Goal: Task Accomplishment & Management: Use online tool/utility

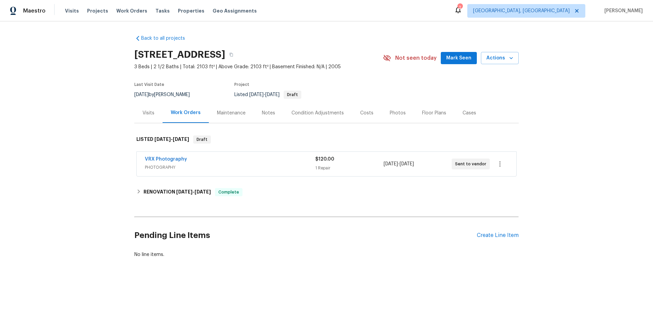
click at [149, 114] on div "Visits" at bounding box center [148, 113] width 12 height 7
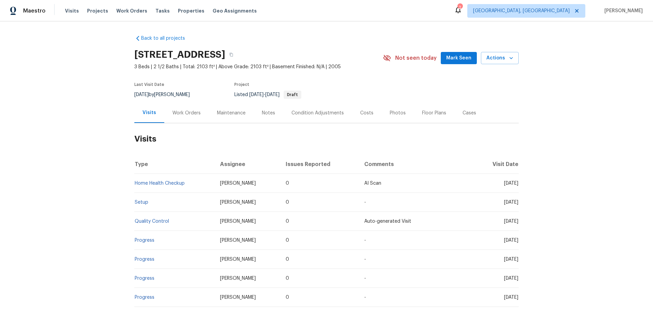
scroll to position [68, 0]
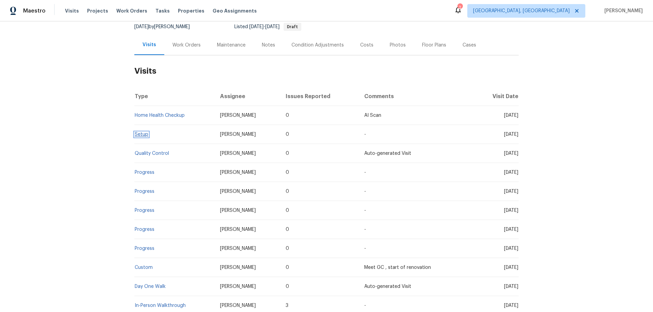
drag, startPoint x: 139, startPoint y: 139, endPoint x: 138, endPoint y: 134, distance: 5.2
drag, startPoint x: 183, startPoint y: 49, endPoint x: 187, endPoint y: 73, distance: 23.9
click at [183, 49] on div "Work Orders" at bounding box center [186, 45] width 45 height 20
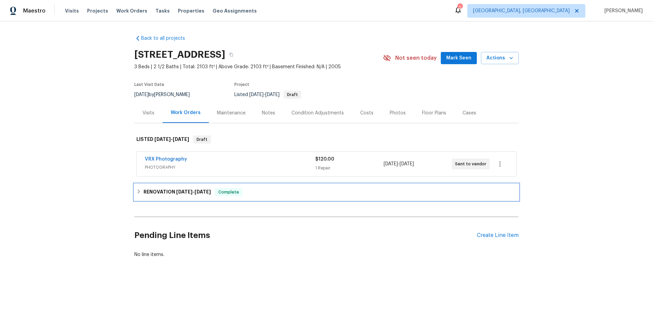
click at [168, 199] on div "RENOVATION 8/11/25 - 8/20/25 Complete" at bounding box center [326, 192] width 384 height 16
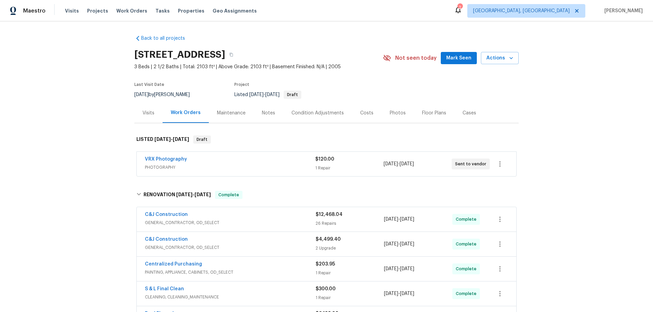
click at [84, 129] on div "Back to all projects 8062 Holland Park St, Chino, CA 91708 3 Beds | 2 1/2 Baths…" at bounding box center [326, 166] width 653 height 291
click at [77, 152] on div "Back to all projects 8062 Holland Park St, Chino, CA 91708 3 Beds | 2 1/2 Baths…" at bounding box center [326, 166] width 653 height 291
click at [85, 127] on div "Back to all projects 8062 Holland Park St, Chino, CA 91708 3 Beds | 2 1/2 Baths…" at bounding box center [326, 166] width 653 height 291
click at [86, 164] on div "Back to all projects 8062 Holland Park St, Chino, CA 91708 3 Beds | 2 1/2 Baths…" at bounding box center [326, 166] width 653 height 291
click at [88, 167] on div "Back to all projects 8062 Holland Park St, Chino, CA 91708 3 Beds | 2 1/2 Baths…" at bounding box center [326, 166] width 653 height 291
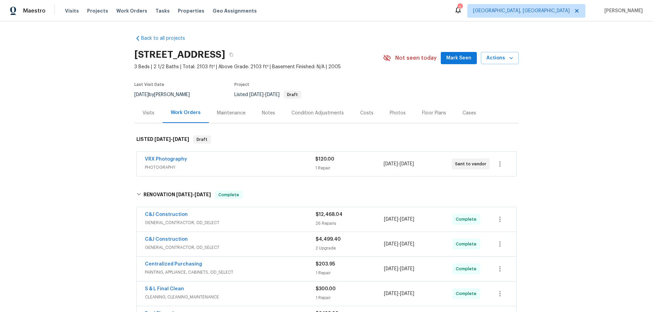
click at [110, 128] on div "Back to all projects 8062 Holland Park St, Chino, CA 91708 3 Beds | 2 1/2 Baths…" at bounding box center [326, 166] width 653 height 291
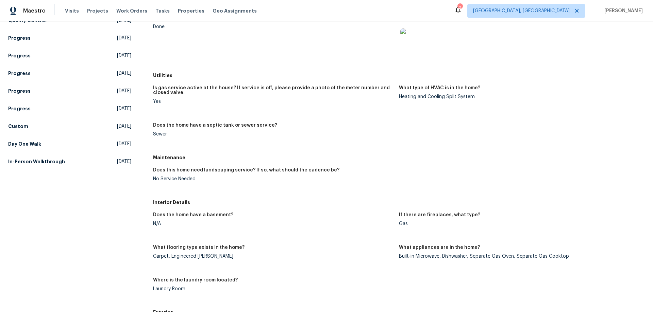
scroll to position [102, 0]
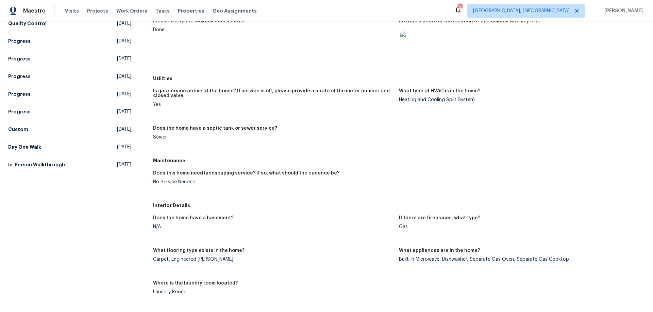
click at [153, 160] on h5 "Maintenance" at bounding box center [399, 160] width 492 height 7
drag, startPoint x: 185, startPoint y: 175, endPoint x: 176, endPoint y: 173, distance: 8.4
click at [186, 175] on h5 "Does this home need landscaping service? If so, what should the cadence be?" at bounding box center [246, 173] width 186 height 5
drag, startPoint x: 153, startPoint y: 161, endPoint x: 209, endPoint y: 190, distance: 63.4
click at [209, 190] on div "Maintenance Does this home need landscaping service? If so, what should the cad…" at bounding box center [399, 177] width 492 height 45
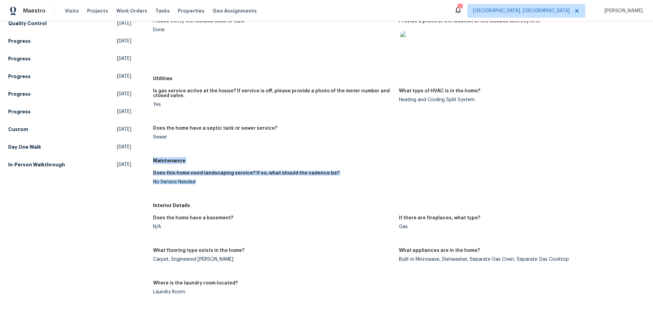
click at [184, 174] on h5 "Does this home need landscaping service? If so, what should the cadence be?" at bounding box center [246, 173] width 186 height 5
click at [157, 161] on h5 "Maintenance" at bounding box center [399, 160] width 492 height 7
drag, startPoint x: 153, startPoint y: 160, endPoint x: 201, endPoint y: 187, distance: 55.4
click at [201, 188] on div "Maintenance Does this home need landscaping service? If so, what should the cad…" at bounding box center [399, 177] width 492 height 45
click at [172, 174] on h5 "Does this home need landscaping service? If so, what should the cadence be?" at bounding box center [246, 173] width 186 height 5
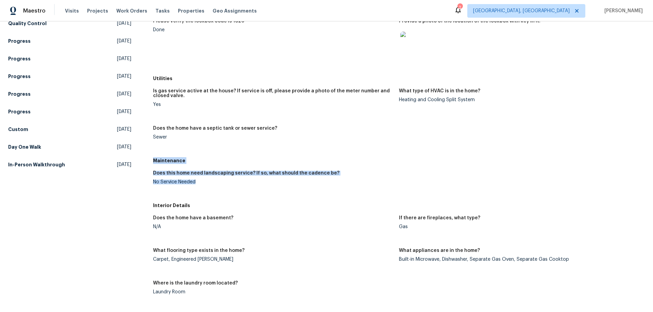
drag, startPoint x: 153, startPoint y: 160, endPoint x: 205, endPoint y: 183, distance: 56.5
click at [205, 183] on div "Maintenance Does this home need landscaping service? If so, what should the cad…" at bounding box center [399, 177] width 492 height 45
click at [218, 186] on figure "Does this home need landscaping service? If so, what should the cadence be? No …" at bounding box center [276, 183] width 246 height 24
drag, startPoint x: 153, startPoint y: 161, endPoint x: 203, endPoint y: 185, distance: 55.4
click at [203, 185] on div "Maintenance Does this home need landscaping service? If so, what should the cad…" at bounding box center [399, 177] width 492 height 45
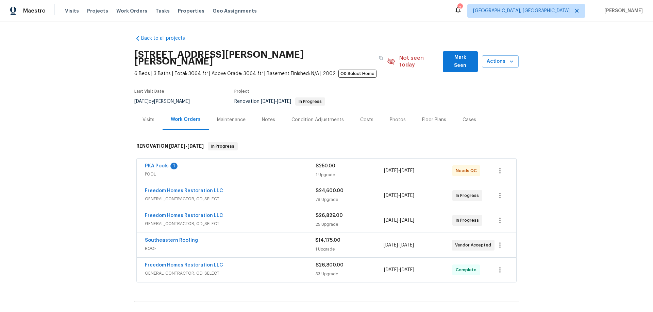
click at [117, 130] on div "Back to all projects 19331 Sandy Springs Cir, Lutz, FL 33558 6 Beds | 3 Baths |…" at bounding box center [326, 166] width 653 height 291
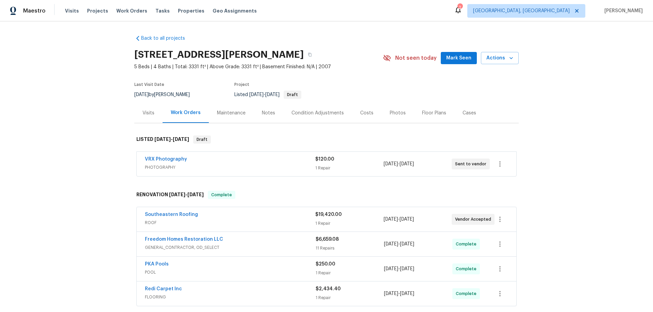
click at [103, 164] on div "Back to all projects 11550 Biddeford Pl, New Port Richey, FL 34654 5 Beds | 4 B…" at bounding box center [326, 166] width 653 height 291
click at [64, 156] on div "Back to all projects 11550 Biddeford Pl, New Port Richey, FL 34654 5 Beds | 4 B…" at bounding box center [326, 166] width 653 height 291
click at [86, 92] on div "Back to all projects 11550 Biddeford Pl, New Port Richey, FL 34654 5 Beds | 4 B…" at bounding box center [326, 166] width 653 height 291
click at [109, 99] on div "Back to all projects 11550 Biddeford Pl, New Port Richey, FL 34654 5 Beds | 4 B…" at bounding box center [326, 166] width 653 height 291
click at [87, 124] on div "Back to all projects 11550 Biddeford Pl, New Port Richey, FL 34654 5 Beds | 4 B…" at bounding box center [326, 166] width 653 height 291
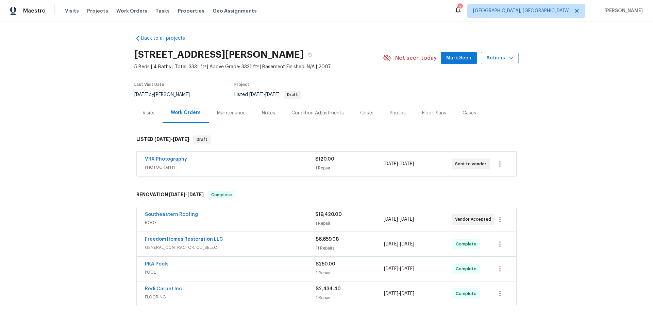
click at [76, 155] on div "Back to all projects 11550 Biddeford Pl, New Port Richey, FL 34654 5 Beds | 4 B…" at bounding box center [326, 166] width 653 height 291
click at [84, 130] on div "Back to all projects 11550 Biddeford Pl, New Port Richey, FL 34654 5 Beds | 4 B…" at bounding box center [326, 166] width 653 height 291
click at [93, 143] on div "Back to all projects 11550 Biddeford Pl, New Port Richey, FL 34654 5 Beds | 4 B…" at bounding box center [326, 166] width 653 height 291
click at [101, 111] on div "Back to all projects 11550 Biddeford Pl, New Port Richey, FL 34654 5 Beds | 4 B…" at bounding box center [326, 166] width 653 height 291
click at [94, 110] on div "Back to all projects 11550 Biddeford Pl, New Port Richey, FL 34654 5 Beds | 4 B…" at bounding box center [326, 166] width 653 height 291
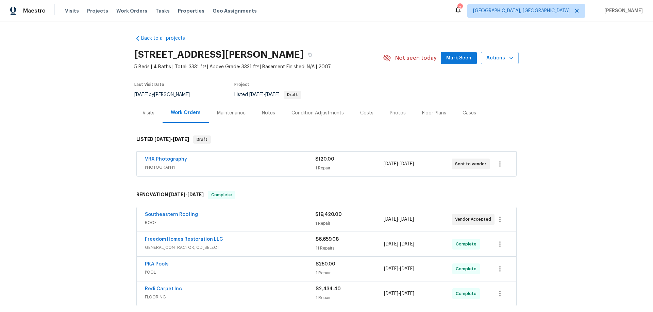
click at [46, 121] on div "Back to all projects 11550 Biddeford Pl, New Port Richey, FL 34654 5 Beds | 4 B…" at bounding box center [326, 166] width 653 height 291
click at [81, 137] on div "Back to all projects 11550 Biddeford Pl, New Port Richey, FL 34654 5 Beds | 4 B…" at bounding box center [326, 166] width 653 height 291
click at [82, 134] on div "Back to all projects 11550 Biddeford Pl, New Port Richey, FL 34654 5 Beds | 4 B…" at bounding box center [326, 166] width 653 height 291
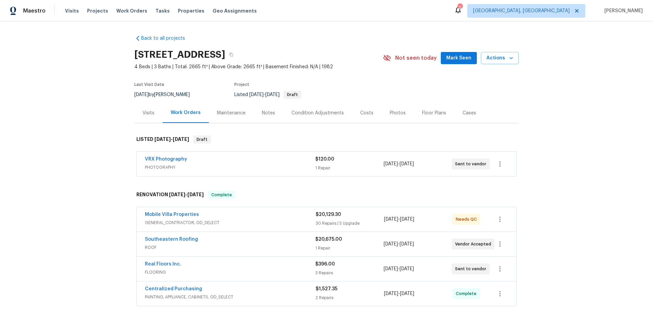
click at [81, 143] on div "Back to all projects [STREET_ADDRESS] 4 Beds | 3 Baths | Total: 2665 ft² | Abov…" at bounding box center [326, 166] width 653 height 291
click at [85, 137] on div "Back to all projects [STREET_ADDRESS] 4 Beds | 3 Baths | Total: 2665 ft² | Abov…" at bounding box center [326, 166] width 653 height 291
click at [87, 145] on div "Back to all projects [STREET_ADDRESS] 4 Beds | 3 Baths | Total: 2665 ft² | Abov…" at bounding box center [326, 166] width 653 height 291
click at [88, 159] on div "Back to all projects [STREET_ADDRESS] 4 Beds | 3 Baths | Total: 2665 ft² | Abov…" at bounding box center [326, 166] width 653 height 291
click at [58, 155] on div "Back to all projects 2715 Golf Heights Cir, Valrico, FL 33596 4 Beds | 3 Baths …" at bounding box center [326, 166] width 653 height 291
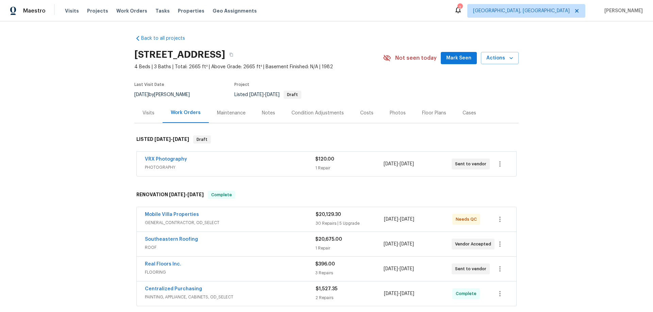
click at [71, 151] on div "Back to all projects 2715 Golf Heights Cir, Valrico, FL 33596 4 Beds | 3 Baths …" at bounding box center [326, 166] width 653 height 291
click at [49, 154] on div "Back to all projects 2715 Golf Heights Cir, Valrico, FL 33596 4 Beds | 3 Baths …" at bounding box center [326, 166] width 653 height 291
click at [115, 95] on div "Back to all projects 2715 Golf Heights Cir, Valrico, FL 33596 4 Beds | 3 Baths …" at bounding box center [326, 166] width 653 height 291
click at [85, 146] on div "Back to all projects 2715 Golf Heights Cir, Valrico, FL 33596 4 Beds | 3 Baths …" at bounding box center [326, 166] width 653 height 291
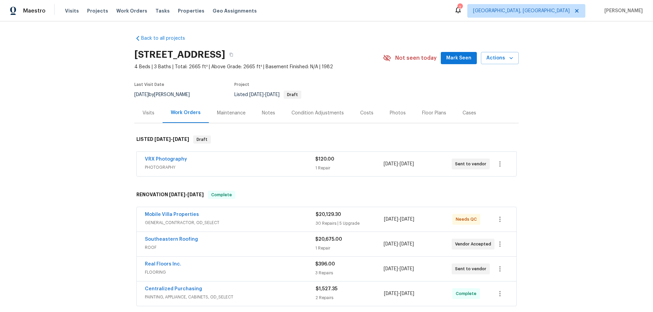
click at [107, 102] on div "Back to all projects 2715 Golf Heights Cir, Valrico, FL 33596 4 Beds | 3 Baths …" at bounding box center [326, 166] width 653 height 291
click at [105, 108] on div "Back to all projects 2715 Golf Heights Cir, Valrico, FL 33596 4 Beds | 3 Baths …" at bounding box center [326, 166] width 653 height 291
click at [98, 126] on div "Back to all projects 2715 Golf Heights Cir, Valrico, FL 33596 4 Beds | 3 Baths …" at bounding box center [326, 166] width 653 height 291
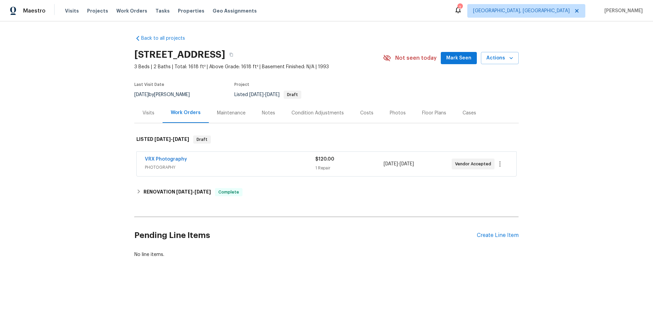
click at [152, 119] on div "Visits" at bounding box center [148, 113] width 28 height 20
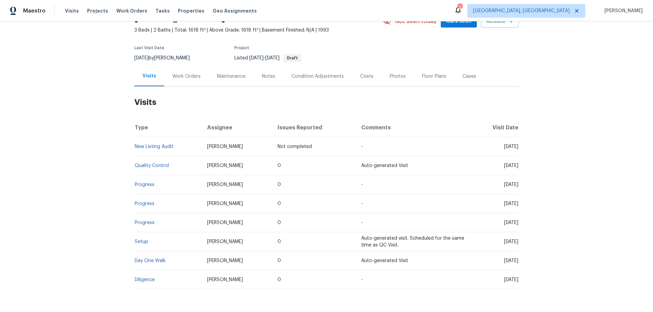
scroll to position [65, 0]
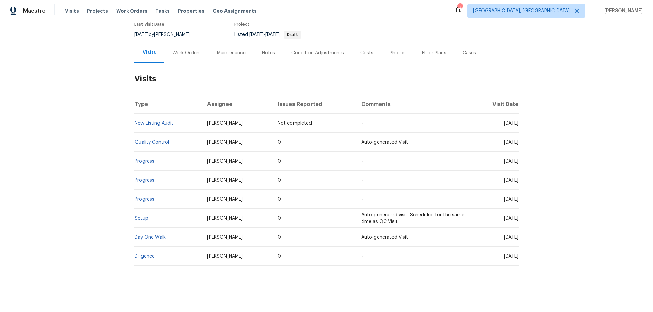
click at [179, 50] on div "Work Orders" at bounding box center [186, 53] width 28 height 7
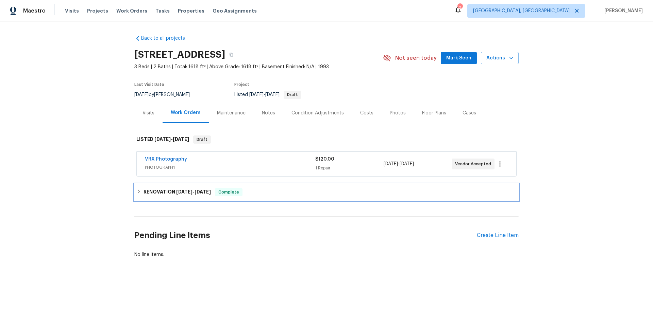
click at [159, 194] on h6 "RENOVATION 8/19/25 - 8/22/25" at bounding box center [176, 192] width 67 height 8
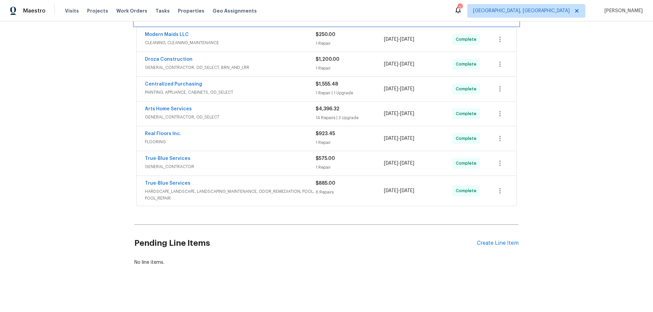
scroll to position [185, 0]
click at [106, 125] on div "Back to all projects 9624 E Azuma Way, Tucson, AZ 85747 3 Beds | 2 Baths | Tota…" at bounding box center [326, 166] width 653 height 291
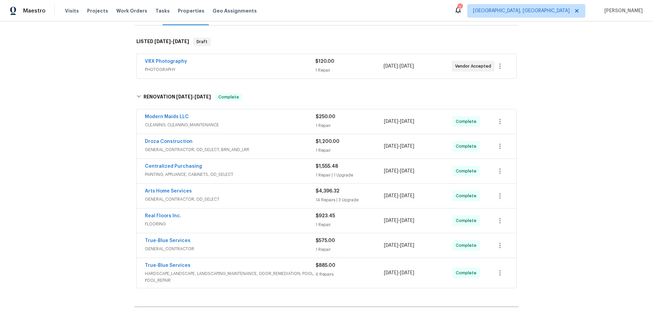
scroll to position [0, 0]
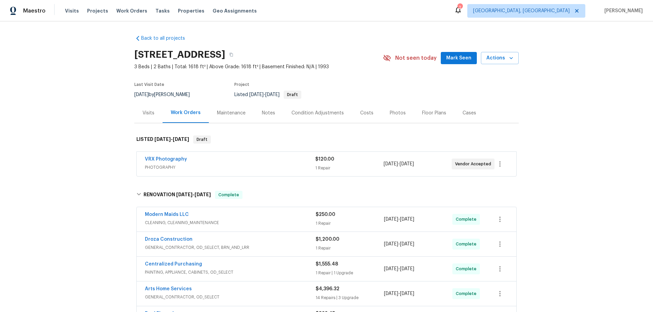
click at [64, 121] on div "Back to all projects 9624 E Azuma Way, Tucson, AZ 85747 3 Beds | 2 Baths | Tota…" at bounding box center [326, 166] width 653 height 291
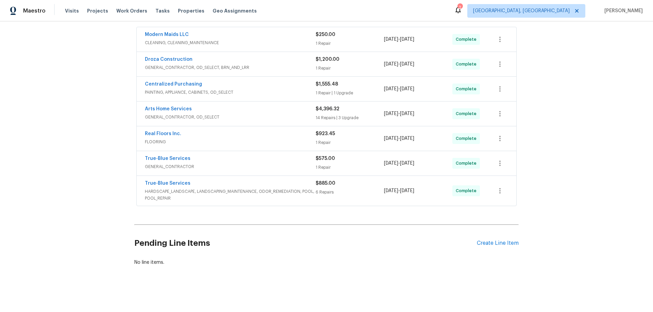
click at [84, 147] on div "Back to all projects 9624 E Azuma Way, Tucson, AZ 85747 3 Beds | 2 Baths | Tota…" at bounding box center [326, 166] width 653 height 291
click at [78, 199] on div "Back to all projects 9624 E Azuma Way, Tucson, AZ 85747 3 Beds | 2 Baths | Tota…" at bounding box center [326, 166] width 653 height 291
click at [80, 157] on div "Back to all projects 9624 E Azuma Way, Tucson, AZ 85747 3 Beds | 2 Baths | Tota…" at bounding box center [326, 166] width 653 height 291
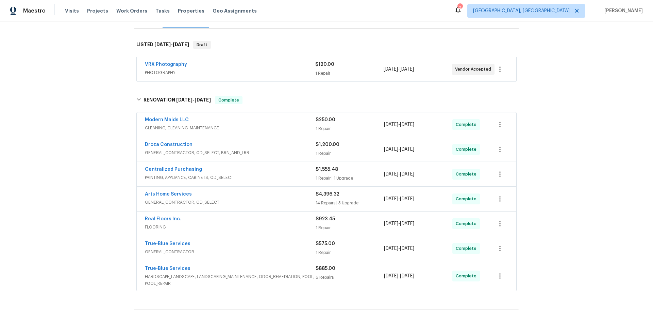
scroll to position [15, 0]
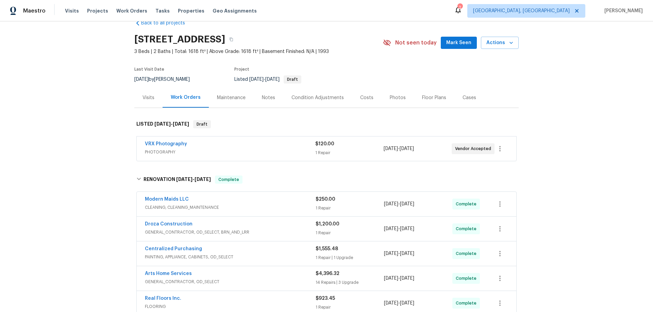
click at [96, 185] on div "Back to all projects 9624 E Azuma Way, Tucson, AZ 85747 3 Beds | 2 Baths | Tota…" at bounding box center [326, 166] width 653 height 291
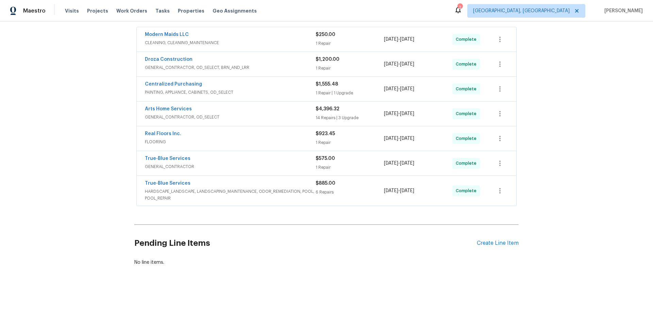
click at [100, 182] on div "Back to all projects 9624 E Azuma Way, Tucson, AZ 85747 3 Beds | 2 Baths | Tota…" at bounding box center [326, 166] width 653 height 291
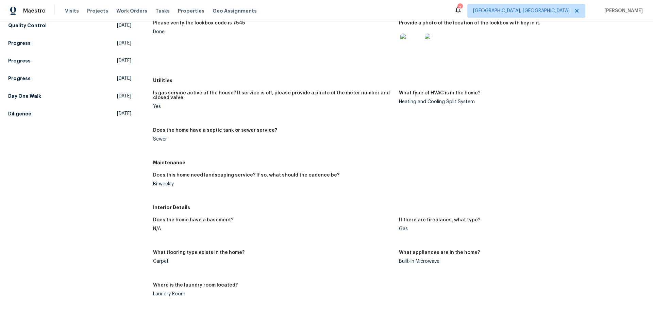
scroll to position [102, 0]
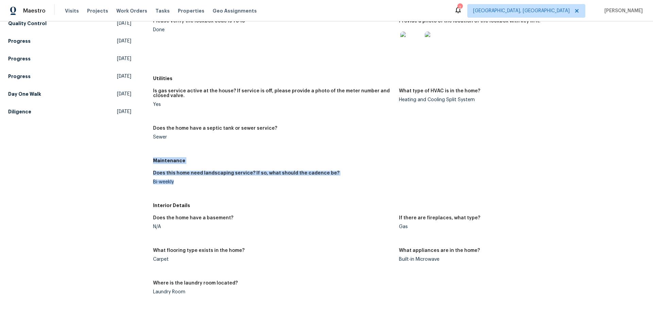
drag, startPoint x: 153, startPoint y: 160, endPoint x: 183, endPoint y: 183, distance: 37.6
click at [182, 183] on div "Maintenance Does this home need landscaping service? If so, what should the cad…" at bounding box center [399, 177] width 492 height 45
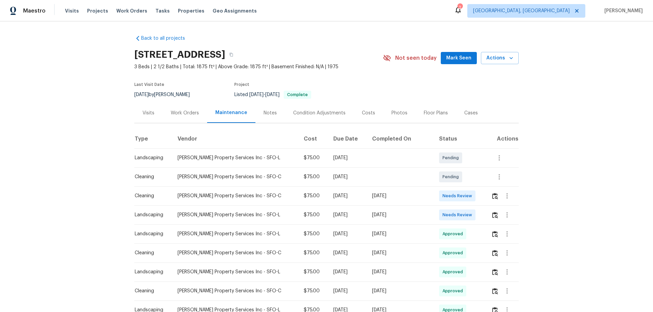
scroll to position [68, 0]
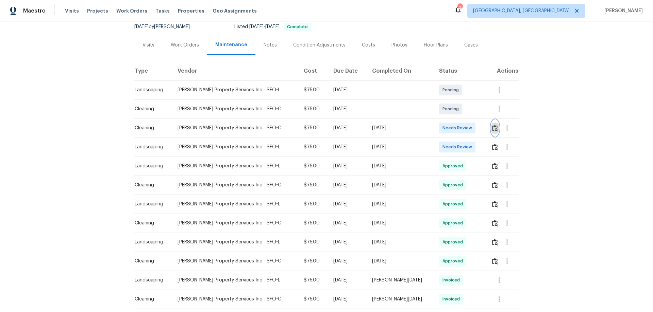
click at [493, 129] on button "button" at bounding box center [495, 128] width 8 height 16
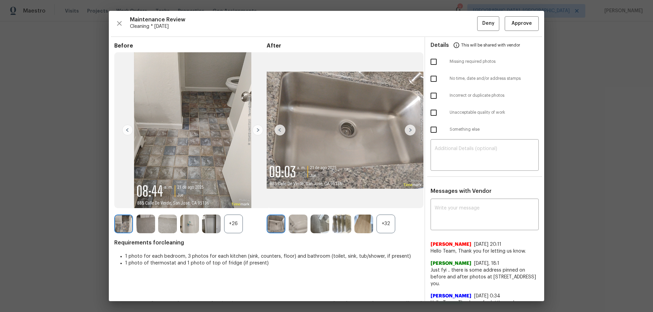
click at [386, 221] on div "+32" at bounding box center [385, 224] width 19 height 19
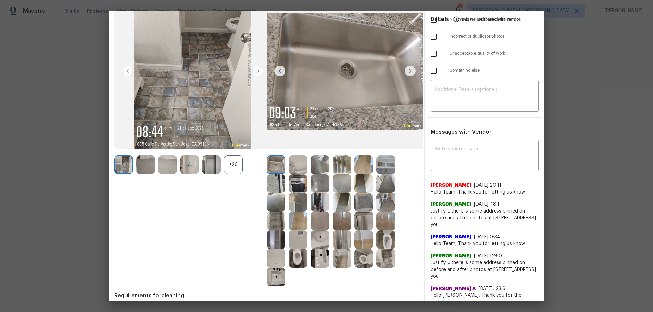
scroll to position [0, 0]
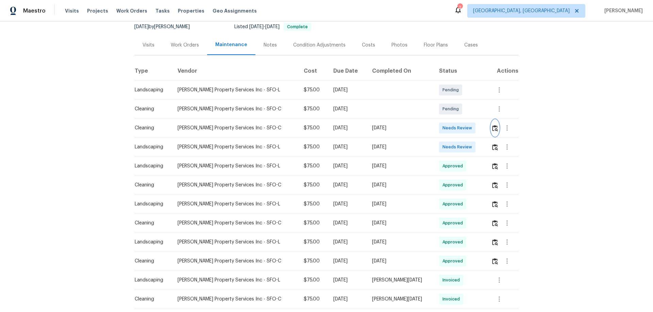
click at [492, 128] on img "button" at bounding box center [495, 128] width 6 height 6
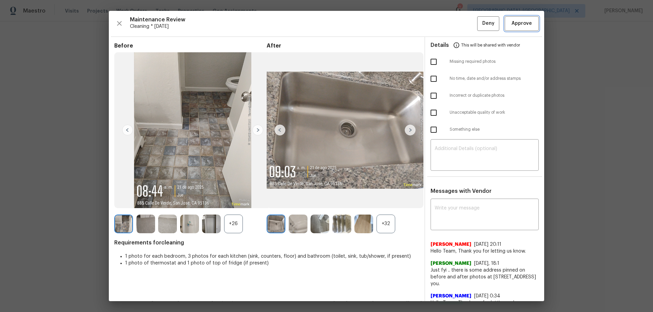
click at [519, 23] on span "Approve" at bounding box center [521, 23] width 20 height 9
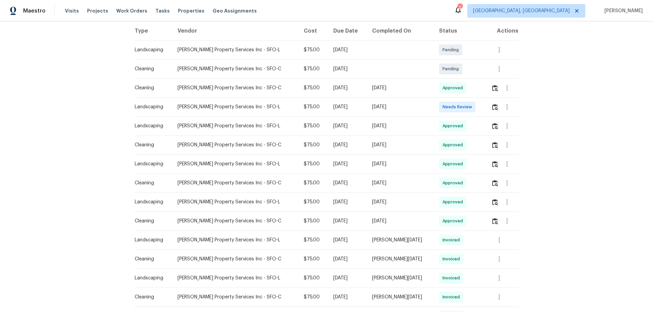
scroll to position [170, 0]
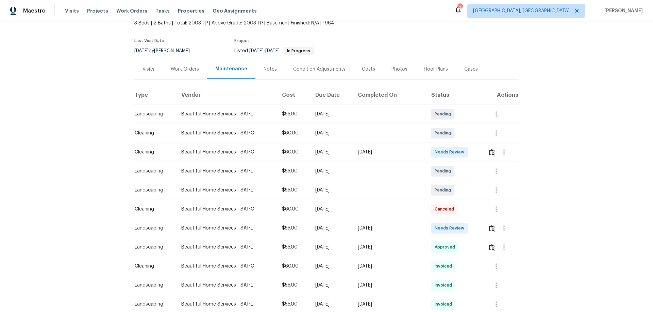
scroll to position [102, 0]
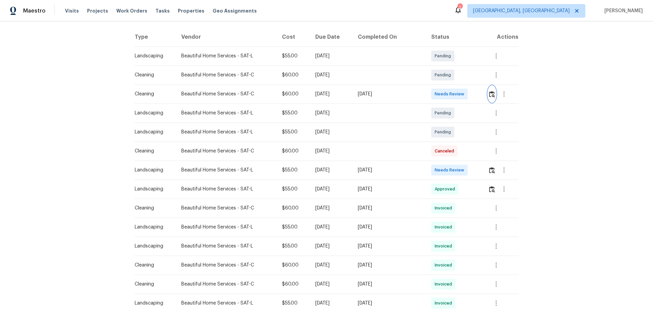
click at [489, 93] on img "button" at bounding box center [492, 94] width 6 height 6
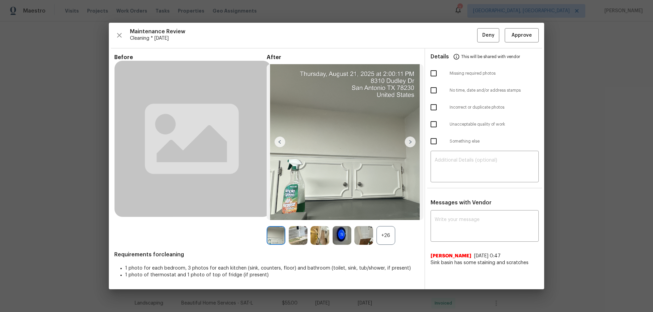
click at [390, 234] on div "+26" at bounding box center [385, 235] width 19 height 19
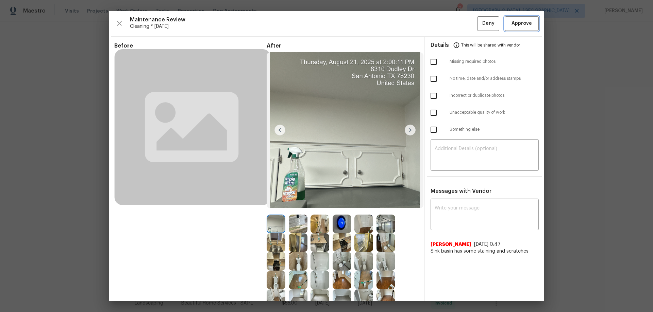
drag, startPoint x: 526, startPoint y: 21, endPoint x: 534, endPoint y: 27, distance: 9.5
click at [527, 20] on span "Approve" at bounding box center [521, 23] width 23 height 9
